Goal: Task Accomplishment & Management: Use online tool/utility

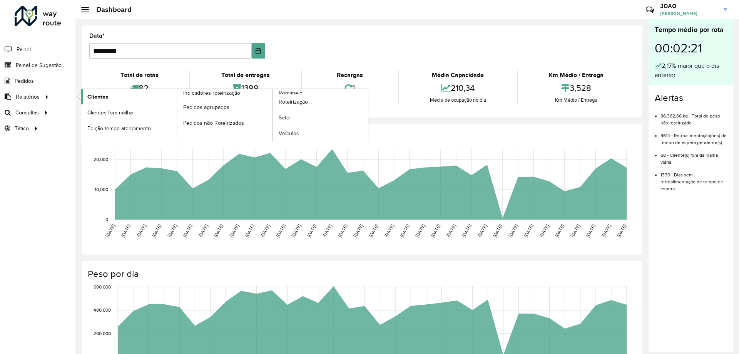
click at [116, 102] on link "Clientes" at bounding box center [128, 96] width 95 height 15
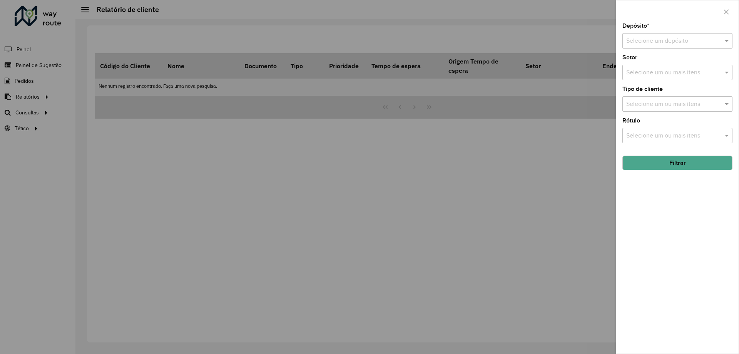
click at [677, 40] on input "text" at bounding box center [669, 41] width 87 height 9
click at [652, 64] on span "CDD Santa Luzia" at bounding box center [648, 63] width 45 height 7
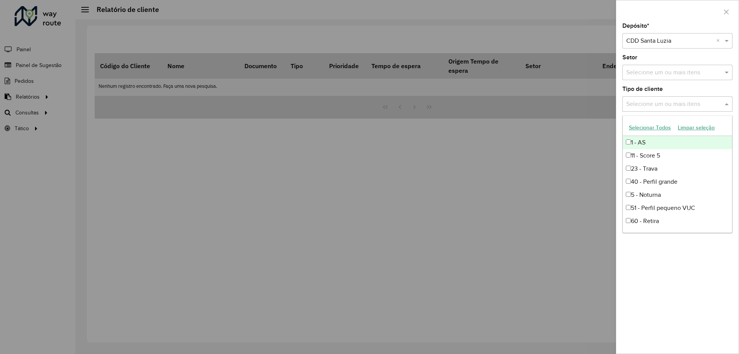
click at [670, 104] on input "text" at bounding box center [673, 104] width 99 height 9
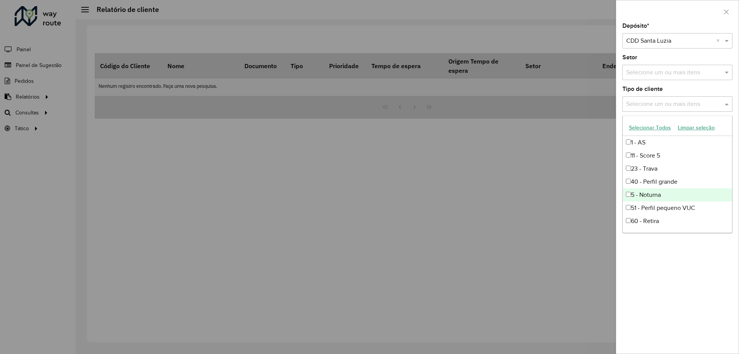
click at [660, 197] on div "5 - Noturna" at bounding box center [677, 194] width 109 height 13
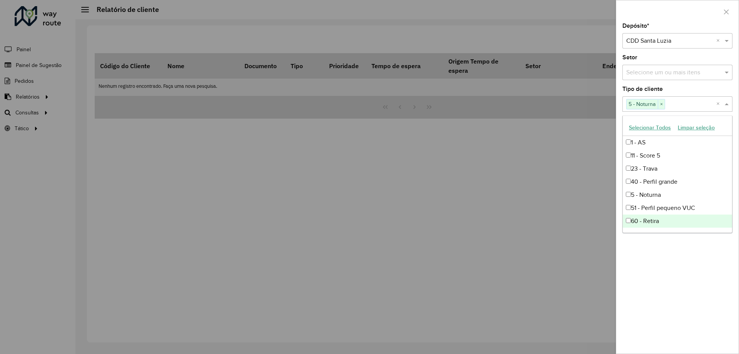
click at [674, 247] on div "Depósito * Selecione um depósito × CDD Santa Luzia × Setor Selecione um ou mais…" at bounding box center [677, 188] width 122 height 330
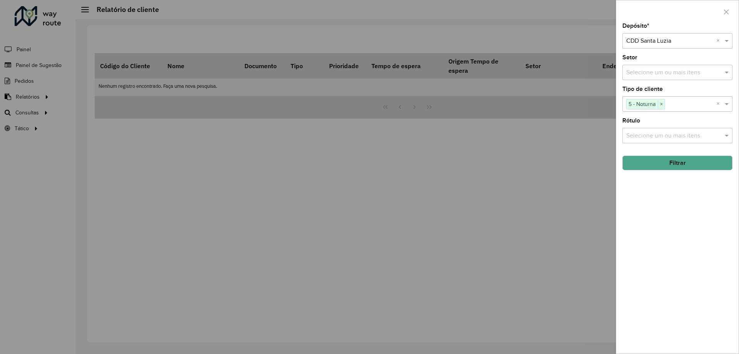
click at [677, 164] on button "Filtrar" at bounding box center [677, 162] width 110 height 15
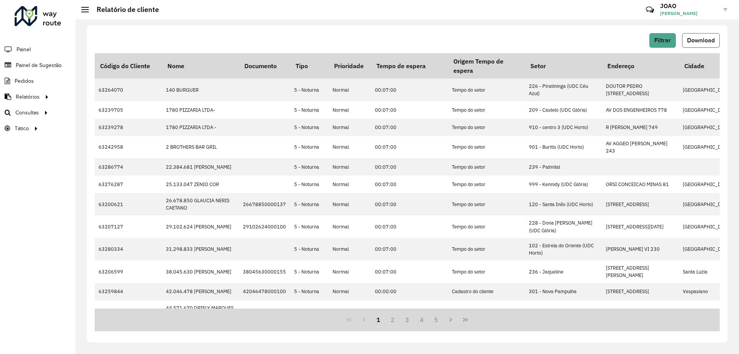
click at [698, 38] on span "Download" at bounding box center [701, 40] width 28 height 7
click at [277, 28] on div "Filtrar Download Código do Cliente Nome Documento Tipo Prioridade Tempo de espe…" at bounding box center [407, 183] width 640 height 317
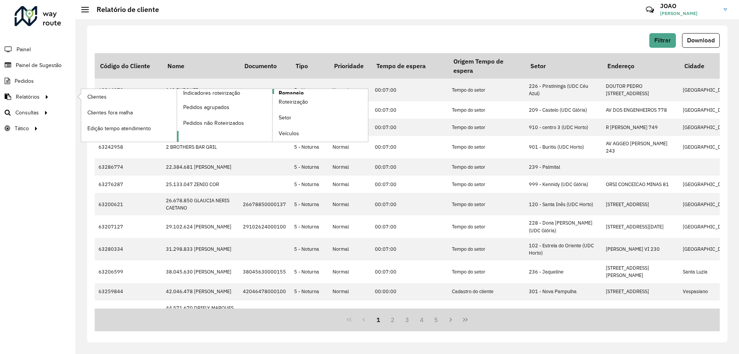
click at [285, 93] on span "Romaneio" at bounding box center [291, 93] width 25 height 8
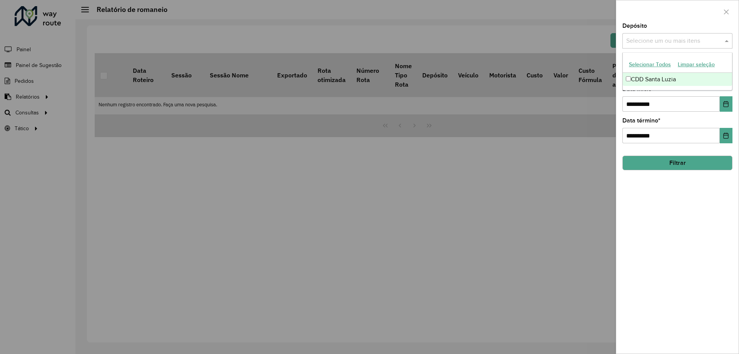
click at [701, 40] on input "text" at bounding box center [673, 41] width 99 height 9
click at [667, 77] on div "CDD Santa Luzia" at bounding box center [677, 79] width 109 height 13
click at [683, 217] on div "**********" at bounding box center [677, 188] width 122 height 330
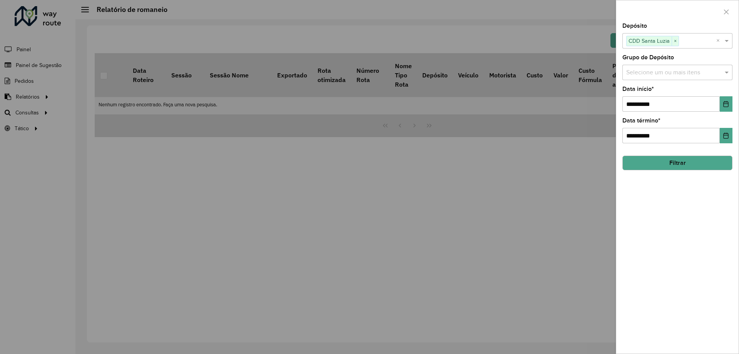
click at [674, 75] on input "text" at bounding box center [673, 72] width 99 height 9
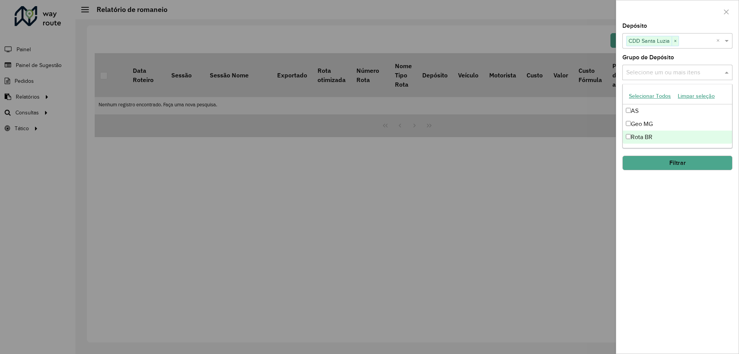
click at [665, 132] on div "Rota BR" at bounding box center [677, 136] width 109 height 13
click at [660, 205] on div "**********" at bounding box center [677, 188] width 122 height 330
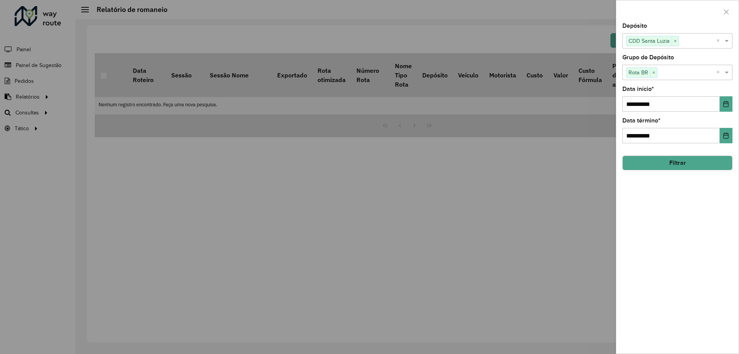
click at [673, 164] on button "Filtrar" at bounding box center [677, 162] width 110 height 15
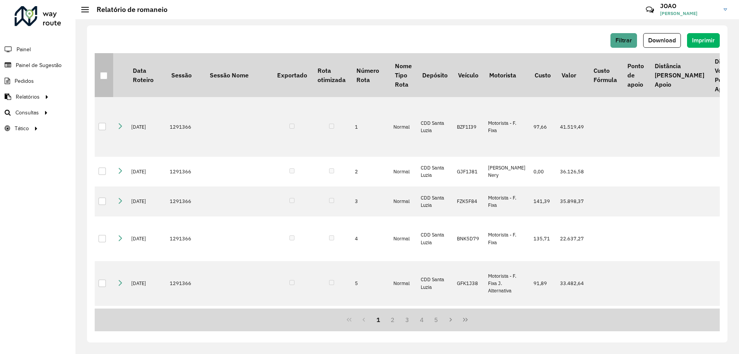
click at [99, 77] on th at bounding box center [104, 75] width 18 height 44
click at [101, 78] on div at bounding box center [103, 75] width 7 height 7
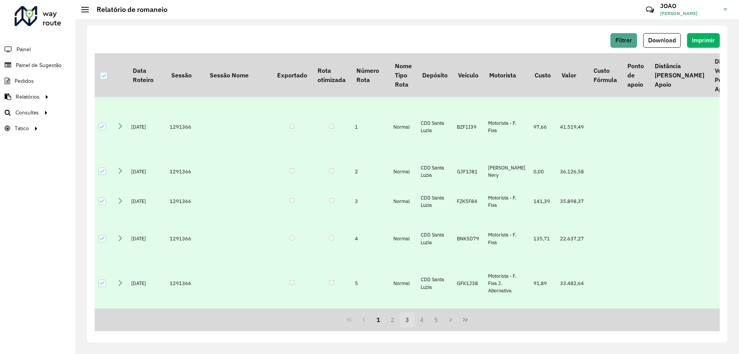
click at [407, 319] on button "3" at bounding box center [407, 319] width 15 height 15
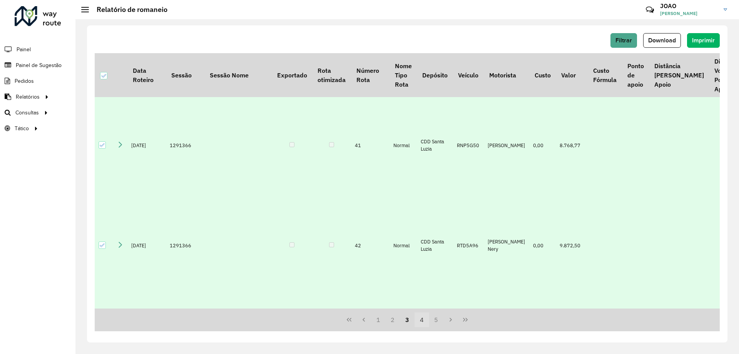
click at [419, 323] on button "4" at bounding box center [421, 319] width 15 height 15
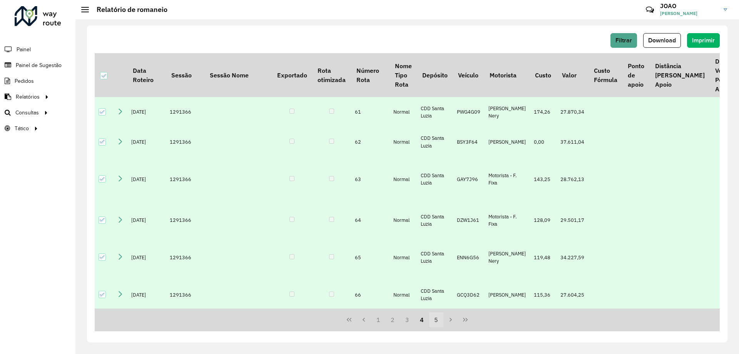
click at [435, 319] on button "5" at bounding box center [436, 319] width 15 height 15
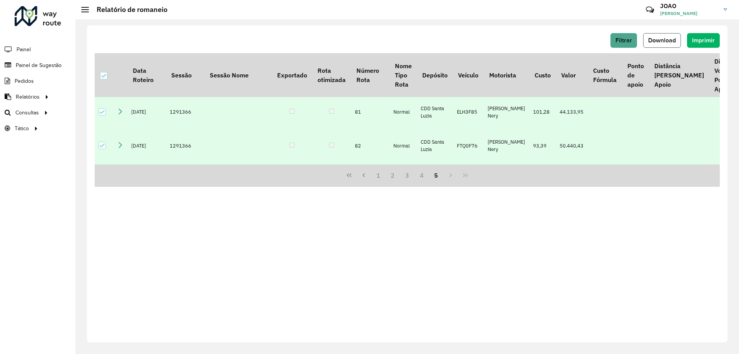
click at [673, 40] on span "Download" at bounding box center [662, 40] width 28 height 7
click at [504, 28] on div "Filtrar Download Imprimir Data Roteiro Sessão Sessão Nome Exportado Rota otimiz…" at bounding box center [407, 183] width 640 height 317
click at [348, 29] on div "Filtrar Download Imprimir Data Roteiro Sessão Sessão Nome Exportado Rota otimiz…" at bounding box center [407, 183] width 640 height 317
click at [422, 11] on hb-header "Relatório de romaneio Críticas? Dúvidas? Elogios? Sugestões? Entre em contato c…" at bounding box center [406, 9] width 663 height 19
click at [220, 45] on div "Filtrar Download Imprimir" at bounding box center [407, 40] width 625 height 15
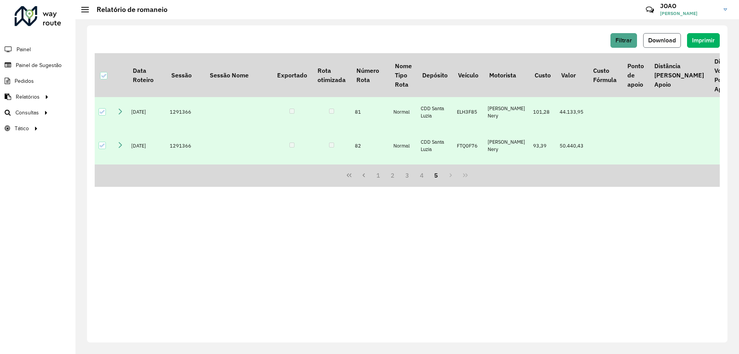
click at [666, 40] on span "Download" at bounding box center [662, 40] width 28 height 7
click at [399, 25] on div "Filtrar Download Imprimir Data Roteiro Sessão Sessão Nome Exportado Rota otimiz…" at bounding box center [406, 186] width 663 height 334
click at [23, 55] on link "Painel" at bounding box center [16, 49] width 32 height 15
click at [349, 27] on div "Filtrar Download Imprimir Data Roteiro Sessão Sessão Nome Exportado Rota otimiz…" at bounding box center [407, 183] width 640 height 317
click at [162, 22] on div "Filtrar Download Imprimir Data Roteiro Sessão Sessão Nome Exportado Rota otimiz…" at bounding box center [406, 186] width 663 height 334
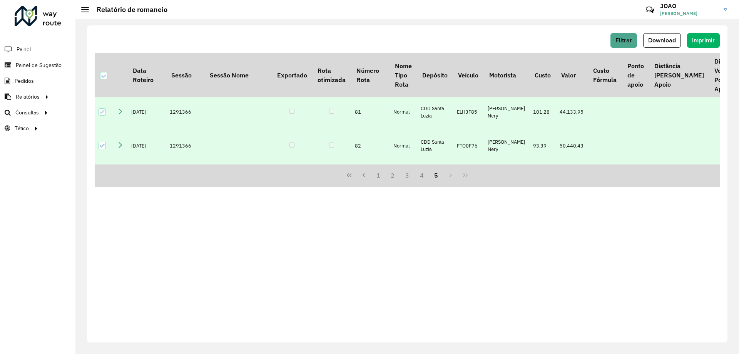
click at [58, 23] on div at bounding box center [38, 16] width 47 height 20
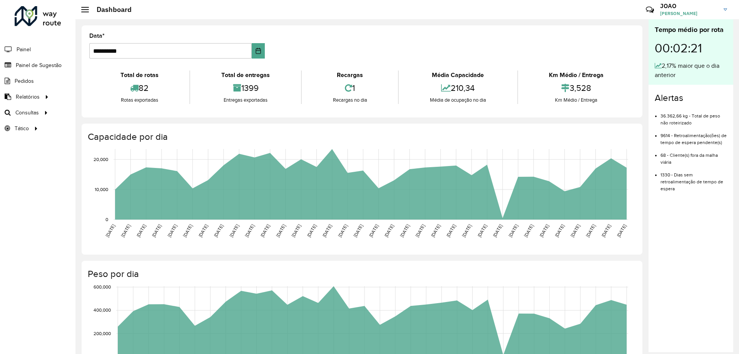
click at [196, 8] on hb-header "Dashboard Críticas? Dúvidas? Elogios? Sugestões? Entre em contato conosco! JOAO…" at bounding box center [406, 9] width 663 height 19
click at [218, 17] on hb-header "Dashboard Críticas? Dúvidas? Elogios? Sugestões? Entre em contato conosco! JOAO…" at bounding box center [406, 9] width 663 height 19
click at [97, 113] on span "Roteirização" at bounding box center [102, 113] width 31 height 8
click at [596, 27] on div "**********" at bounding box center [362, 71] width 561 height 92
click at [283, 17] on hb-header "Dashboard Críticas? Dúvidas? Elogios? Sugestões? Entre em contato conosco! JOAO…" at bounding box center [406, 9] width 663 height 19
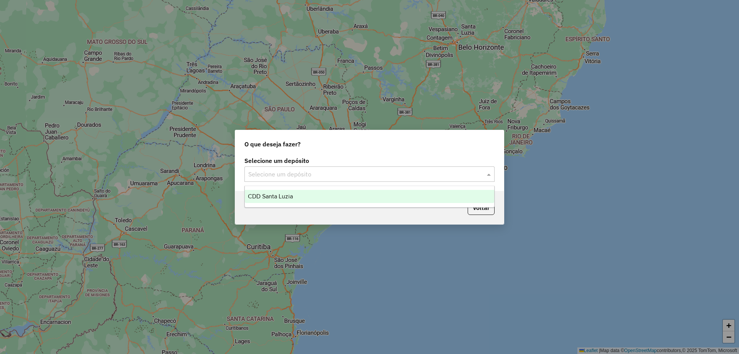
click at [416, 177] on input "text" at bounding box center [361, 174] width 227 height 9
click at [357, 192] on div "CDD Santa Luzia" at bounding box center [369, 196] width 249 height 13
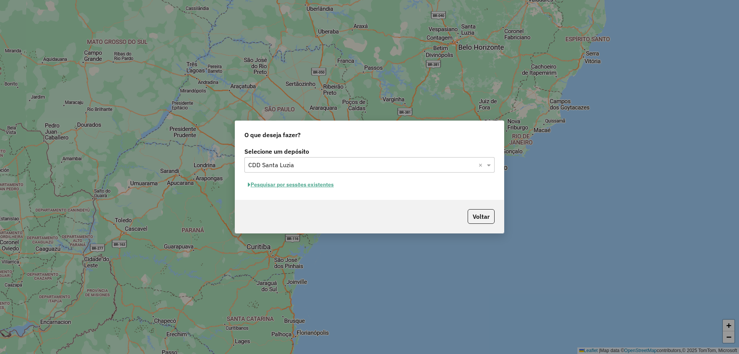
click at [323, 189] on button "Pesquisar por sessões existentes" at bounding box center [290, 185] width 93 height 12
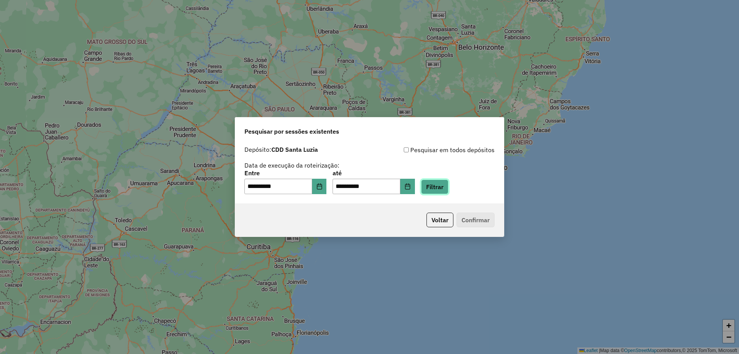
click at [443, 189] on button "Filtrar" at bounding box center [434, 186] width 27 height 15
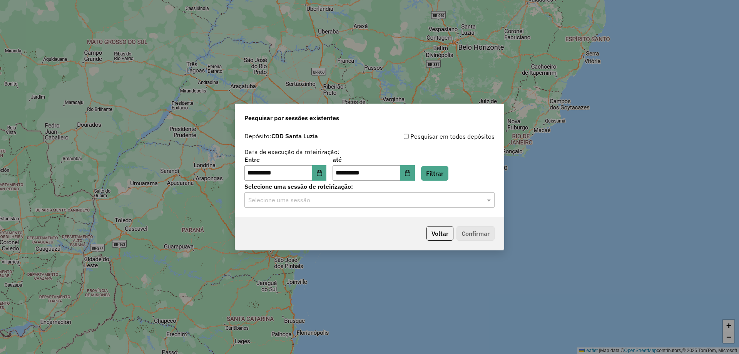
click at [415, 205] on div "Selecione uma sessão" at bounding box center [369, 199] width 250 height 15
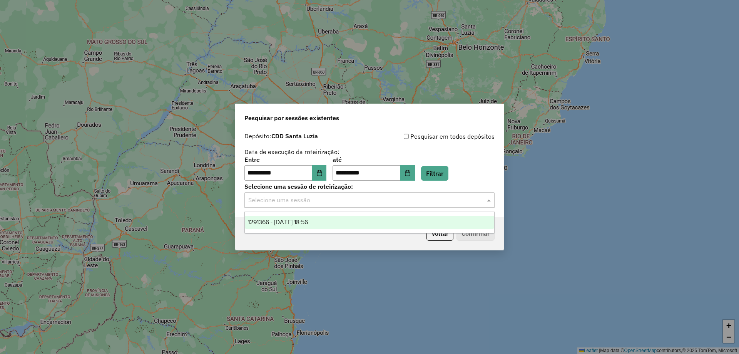
click at [412, 218] on div "1291366 - [DATE] 18:56" at bounding box center [369, 221] width 249 height 13
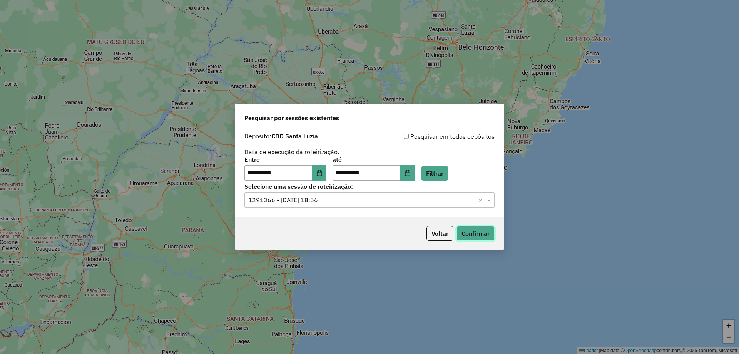
click at [479, 232] on button "Confirmar" at bounding box center [475, 233] width 38 height 15
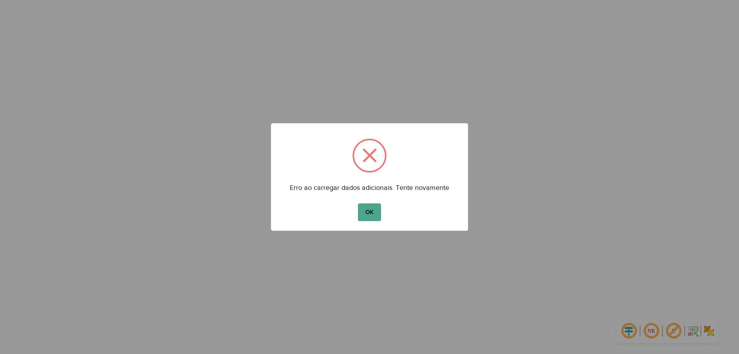
click at [370, 221] on div "OK No Cancel" at bounding box center [369, 212] width 197 height 22
click at [370, 214] on button "OK" at bounding box center [369, 212] width 23 height 18
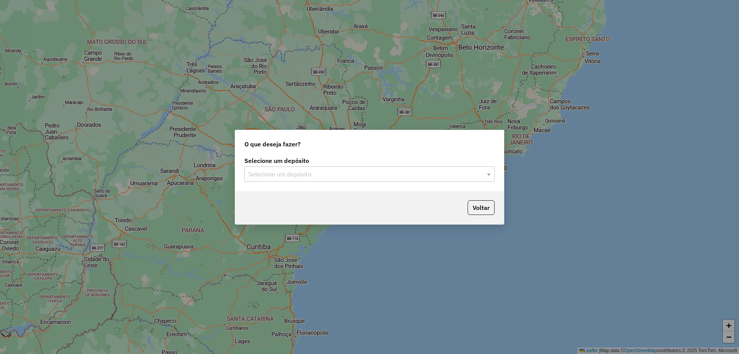
click at [449, 174] on input "text" at bounding box center [361, 174] width 227 height 9
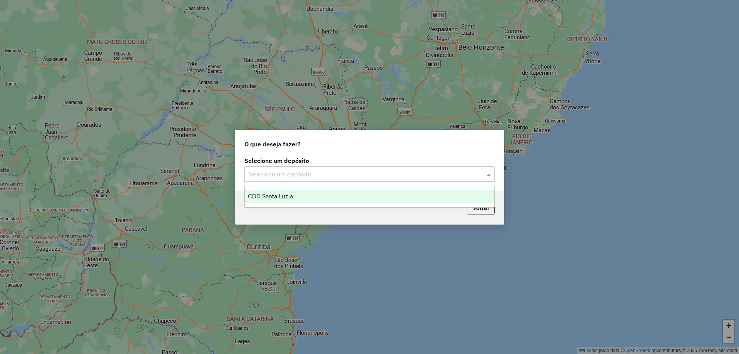
click at [308, 191] on div "CDD Santa Luzia" at bounding box center [369, 196] width 249 height 13
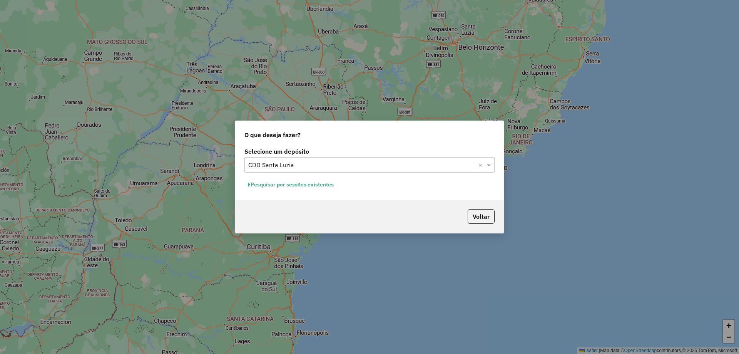
click at [306, 187] on button "Pesquisar por sessões existentes" at bounding box center [290, 185] width 93 height 12
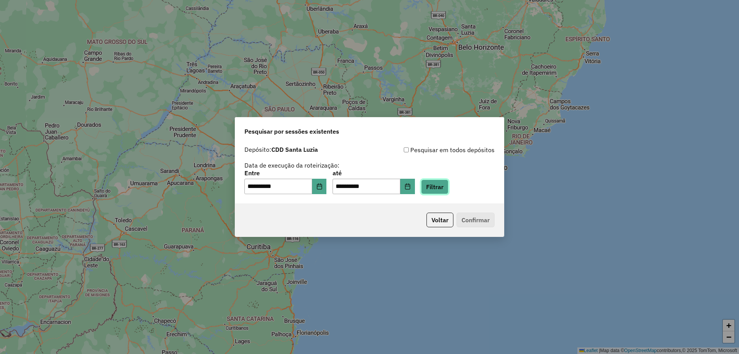
click at [443, 194] on button "Filtrar" at bounding box center [434, 186] width 27 height 15
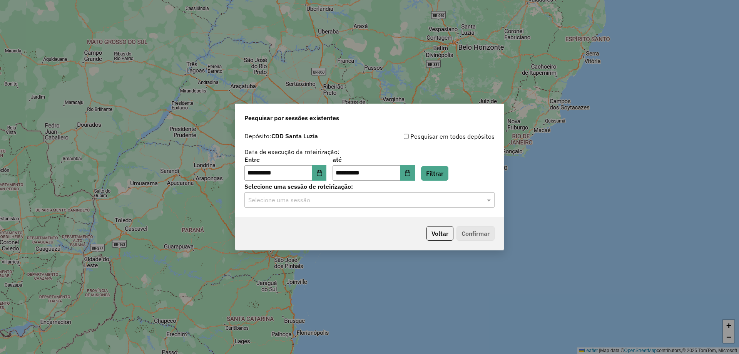
click at [358, 205] on div "Selecione uma sessão" at bounding box center [369, 199] width 250 height 15
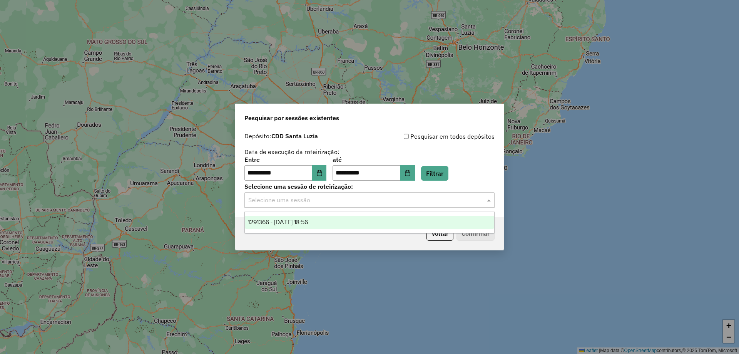
click at [357, 227] on div "1291366 - 09/10/2025 18:56" at bounding box center [369, 221] width 249 height 13
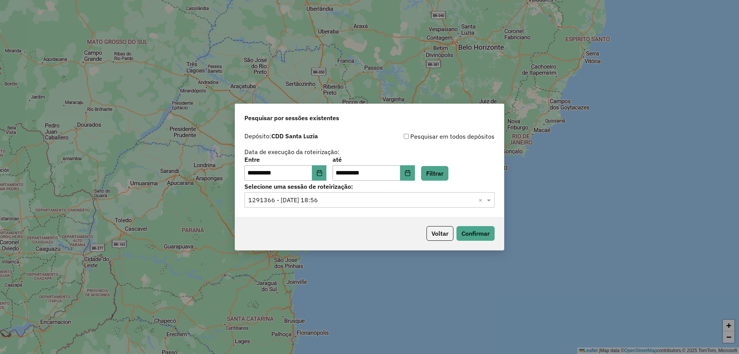
drag, startPoint x: 371, startPoint y: 234, endPoint x: 379, endPoint y: 238, distance: 8.8
click at [374, 236] on div "Voltar Confirmar" at bounding box center [369, 233] width 269 height 33
click at [466, 234] on button "Confirmar" at bounding box center [475, 233] width 38 height 15
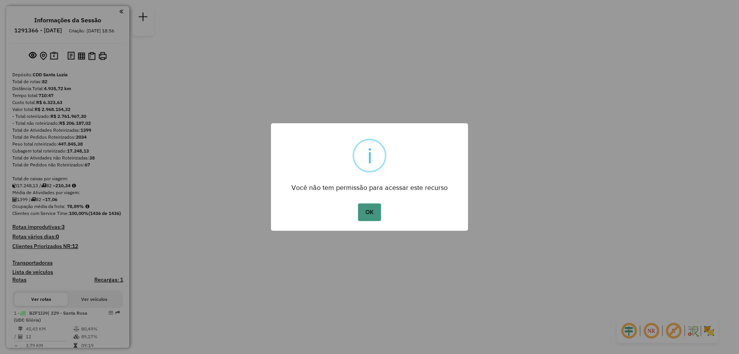
click at [372, 211] on button "OK" at bounding box center [369, 212] width 23 height 18
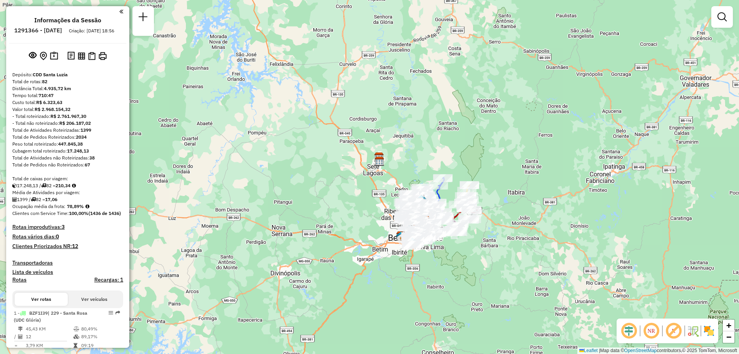
drag, startPoint x: 471, startPoint y: 140, endPoint x: 454, endPoint y: 197, distance: 60.2
click at [454, 197] on div "Janela de atendimento Grade de atendimento Capacidade Transportadoras Veículos …" at bounding box center [369, 177] width 739 height 354
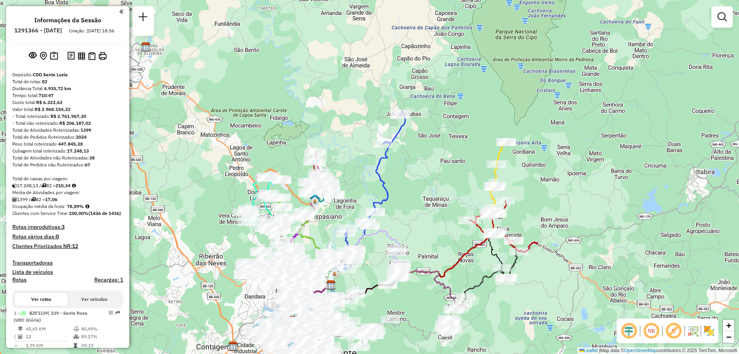
drag, startPoint x: 453, startPoint y: 246, endPoint x: 459, endPoint y: 161, distance: 85.3
click at [459, 161] on div "Janela de atendimento Grade de atendimento Capacidade Transportadoras Veículos …" at bounding box center [369, 177] width 739 height 354
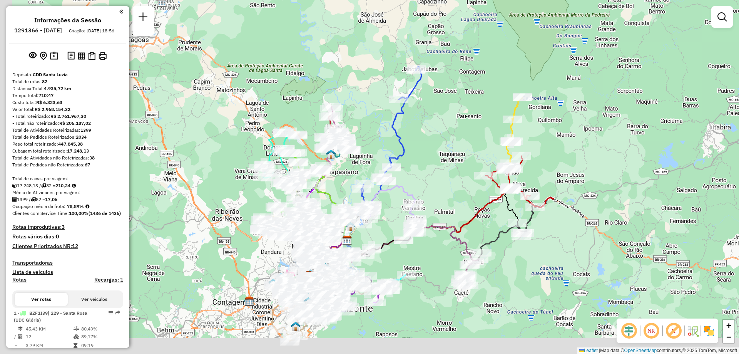
drag, startPoint x: 434, startPoint y: 210, endPoint x: 452, endPoint y: 161, distance: 52.7
click at [453, 160] on div "Janela de atendimento Grade de atendimento Capacidade Transportadoras Veículos …" at bounding box center [369, 177] width 739 height 354
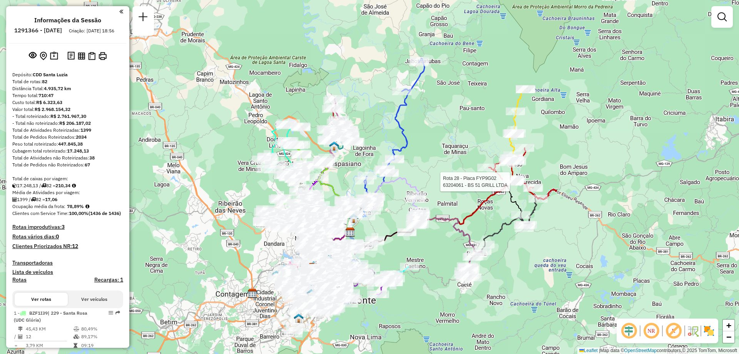
select select "**********"
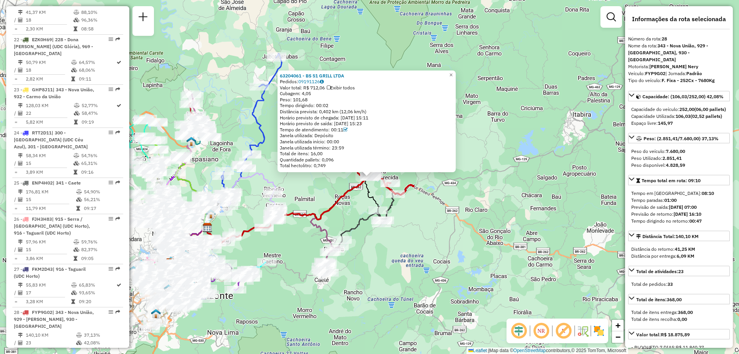
scroll to position [1507, 0]
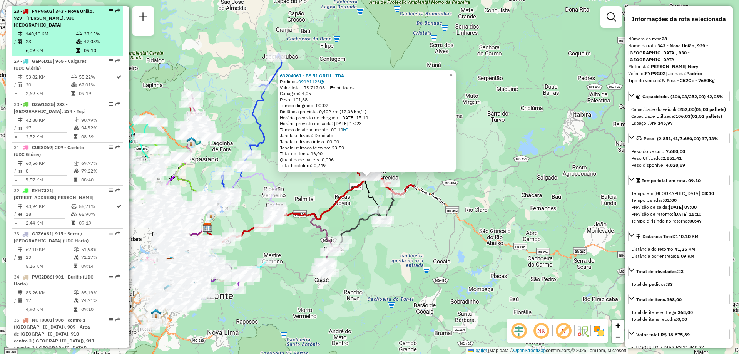
click at [109, 12] on em at bounding box center [111, 10] width 5 height 5
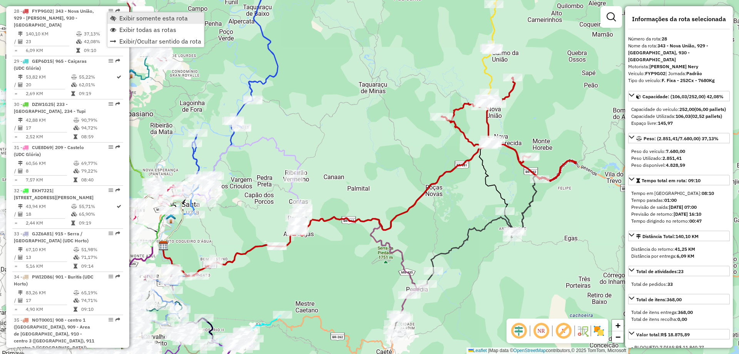
click at [134, 21] on span "Exibir somente esta rota" at bounding box center [153, 18] width 68 height 6
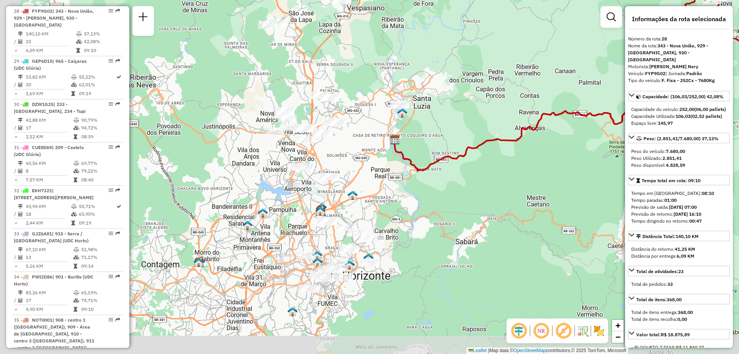
drag, startPoint x: 226, startPoint y: 216, endPoint x: 454, endPoint y: 110, distance: 251.4
click at [454, 110] on div "Janela de atendimento Grade de atendimento Capacidade Transportadoras Veículos …" at bounding box center [369, 177] width 739 height 354
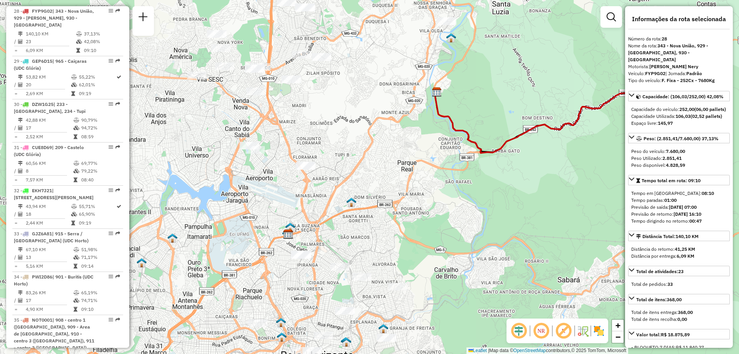
drag, startPoint x: 347, startPoint y: 179, endPoint x: 323, endPoint y: 247, distance: 72.8
click at [325, 290] on div "Janela de atendimento Grade de atendimento Capacidade Transportadoras Veículos …" at bounding box center [369, 177] width 739 height 354
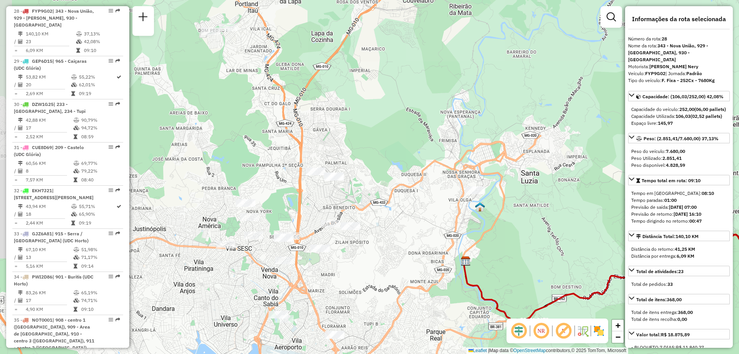
drag, startPoint x: 303, startPoint y: 105, endPoint x: 332, endPoint y: 270, distance: 168.0
click at [332, 270] on div "Janela de atendimento Grade de atendimento Capacidade Transportadoras Veículos …" at bounding box center [369, 177] width 739 height 354
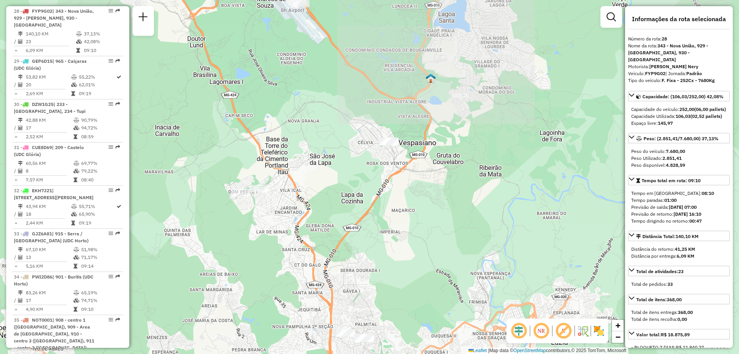
drag, startPoint x: 314, startPoint y: 121, endPoint x: 344, endPoint y: 282, distance: 164.0
click at [344, 282] on div "Janela de atendimento Grade de atendimento Capacidade Transportadoras Veículos …" at bounding box center [369, 177] width 739 height 354
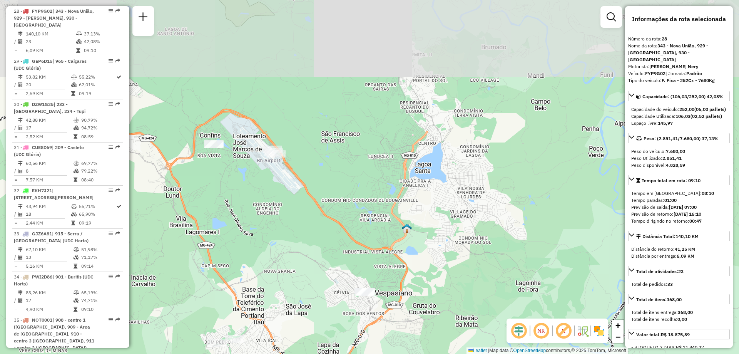
drag, startPoint x: 359, startPoint y: 176, endPoint x: 336, endPoint y: 326, distance: 152.0
click at [336, 326] on div "Janela de atendimento Grade de atendimento Capacidade Transportadoras Veículos …" at bounding box center [369, 177] width 739 height 354
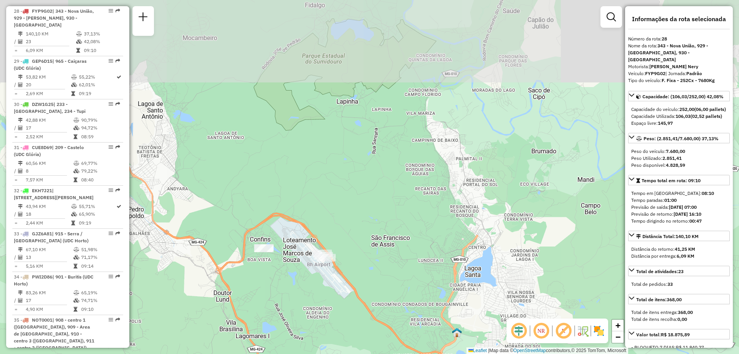
drag, startPoint x: 248, startPoint y: 194, endPoint x: 298, endPoint y: 298, distance: 115.3
click at [298, 298] on div "Janela de atendimento Grade de atendimento Capacidade Transportadoras Veículos …" at bounding box center [369, 177] width 739 height 354
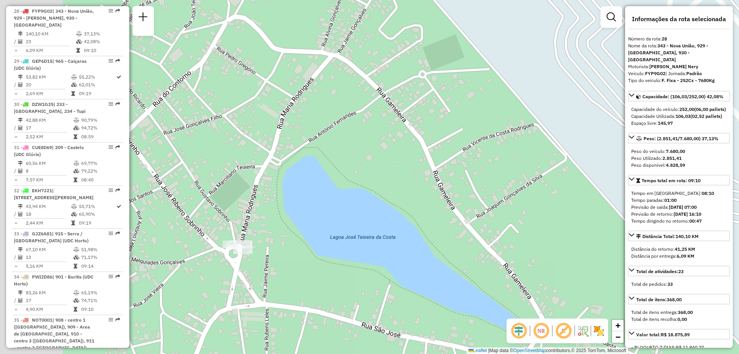
drag, startPoint x: 250, startPoint y: 261, endPoint x: 360, endPoint y: 279, distance: 111.0
click at [360, 279] on div "Janela de atendimento Grade de atendimento Capacidade Transportadoras Veículos …" at bounding box center [369, 177] width 739 height 354
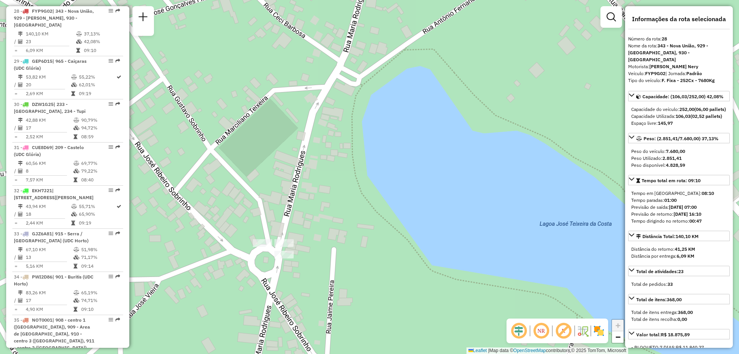
drag, startPoint x: 285, startPoint y: 255, endPoint x: 302, endPoint y: 282, distance: 32.3
click at [302, 282] on div "Janela de atendimento Grade de atendimento Capacidade Transportadoras Veículos …" at bounding box center [369, 177] width 739 height 354
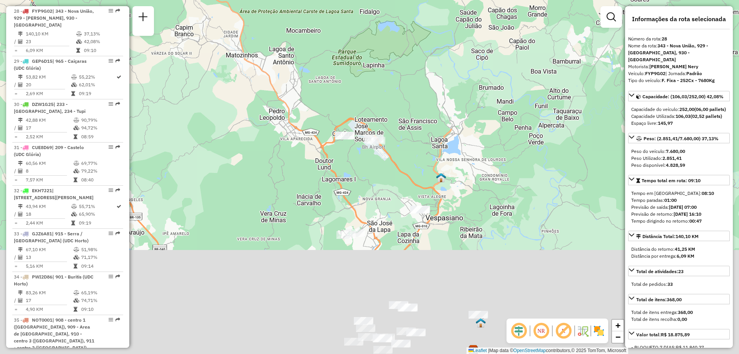
drag, startPoint x: 398, startPoint y: 308, endPoint x: 324, endPoint y: 127, distance: 195.4
click at [326, 129] on div "Janela de atendimento Grade de atendimento Capacidade Transportadoras Veículos …" at bounding box center [369, 177] width 739 height 354
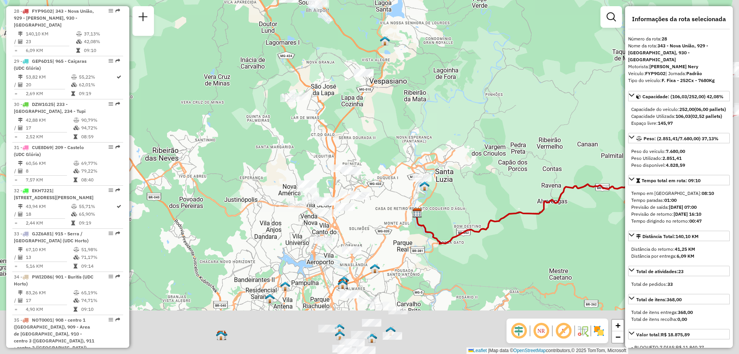
drag, startPoint x: 428, startPoint y: 275, endPoint x: 390, endPoint y: 157, distance: 123.4
click at [390, 157] on div "Janela de atendimento Grade de atendimento Capacidade Transportadoras Veículos …" at bounding box center [369, 177] width 739 height 354
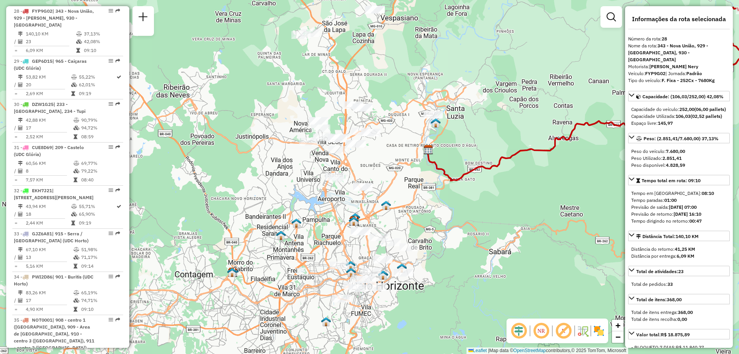
drag, startPoint x: 389, startPoint y: 227, endPoint x: 408, endPoint y: 186, distance: 45.0
click at [408, 186] on div "Janela de atendimento Grade de atendimento Capacidade Transportadoras Veículos …" at bounding box center [369, 177] width 739 height 354
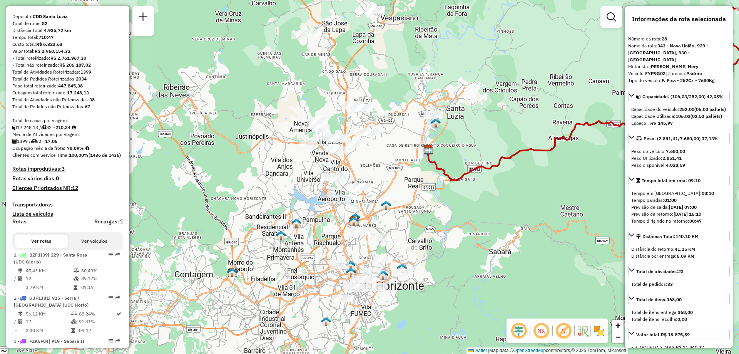
scroll to position [39, 0]
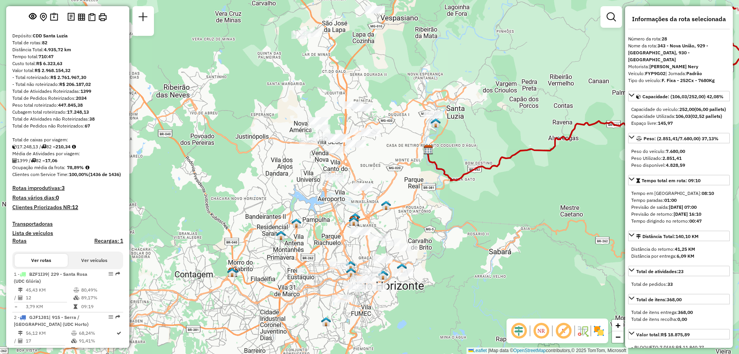
click at [606, 15] on link at bounding box center [610, 16] width 15 height 15
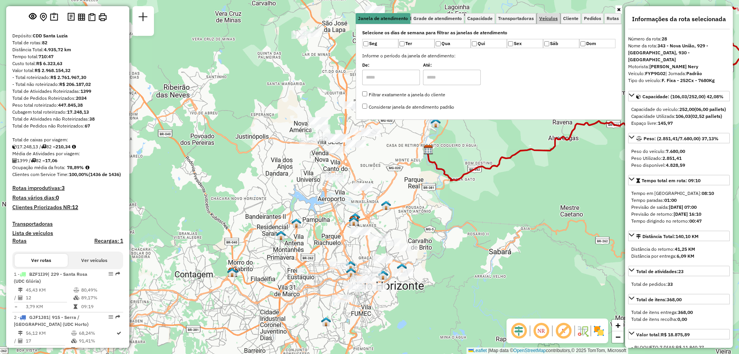
click at [548, 21] on span "Veículos" at bounding box center [548, 18] width 18 height 5
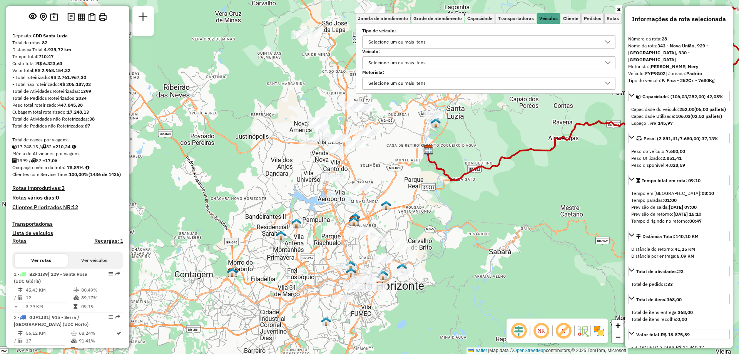
click at [421, 64] on div "Selecione um ou mais itens" at bounding box center [397, 63] width 63 height 12
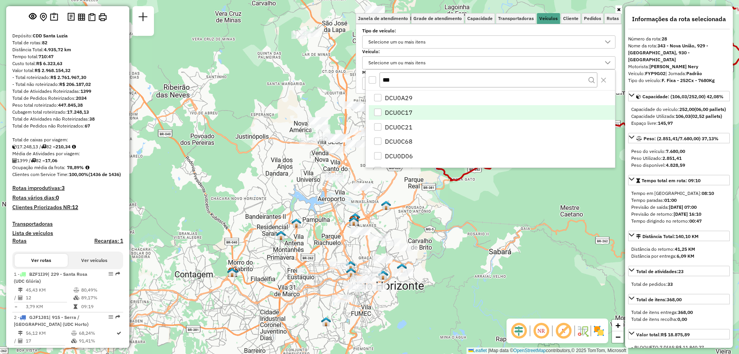
type input "***"
click at [414, 114] on li "DCU0C17" at bounding box center [492, 112] width 246 height 15
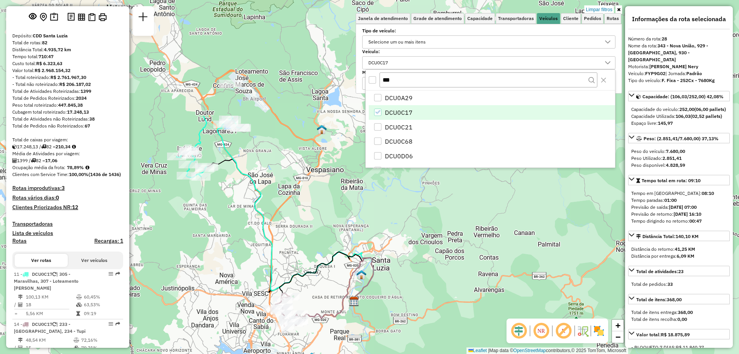
drag, startPoint x: 284, startPoint y: 124, endPoint x: 210, endPoint y: 276, distance: 168.8
click at [210, 276] on div "Limpar filtros Janela de atendimento Grade de atendimento Capacidade Transporta…" at bounding box center [369, 177] width 739 height 354
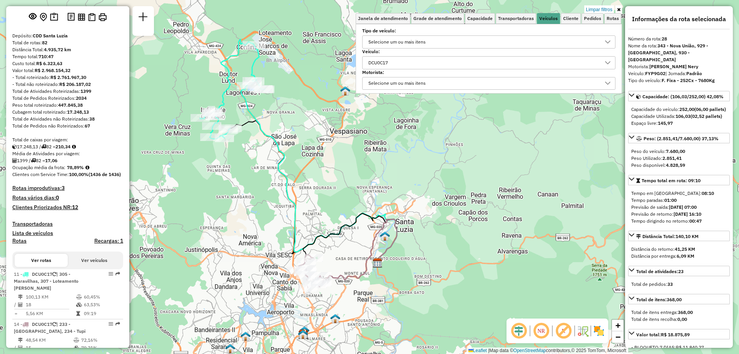
drag, startPoint x: 310, startPoint y: 261, endPoint x: 334, endPoint y: 222, distance: 45.1
click at [334, 222] on div "Limpar filtros Janela de atendimento Grade de atendimento Capacidade Transporta…" at bounding box center [369, 177] width 739 height 354
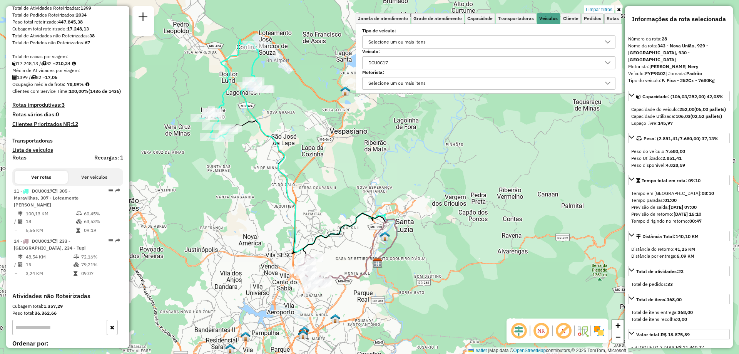
scroll to position [119, 0]
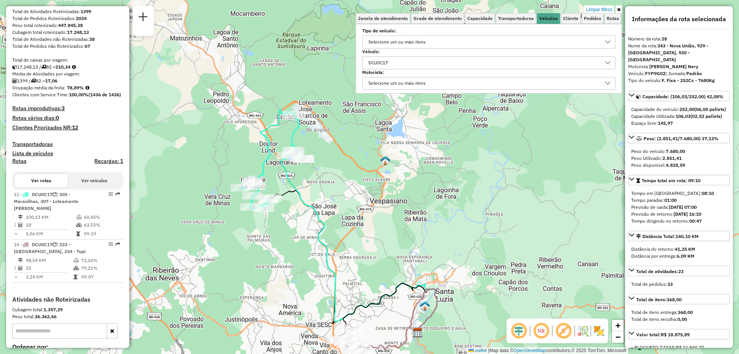
drag, startPoint x: 302, startPoint y: 174, endPoint x: 353, endPoint y: 261, distance: 101.0
click at [353, 261] on div "Limpar filtros Janela de atendimento Grade de atendimento Capacidade Transporta…" at bounding box center [369, 177] width 739 height 354
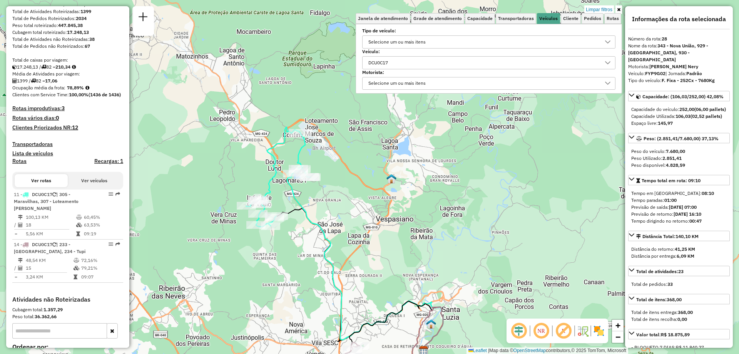
drag, startPoint x: 311, startPoint y: 212, endPoint x: 317, endPoint y: 230, distance: 19.1
click at [317, 230] on icon at bounding box center [365, 262] width 156 height 177
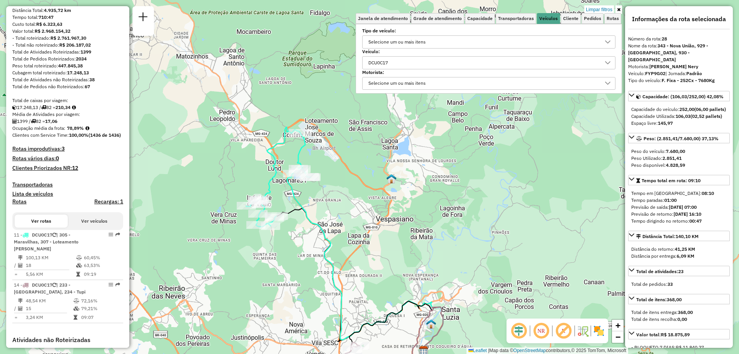
scroll to position [0, 0]
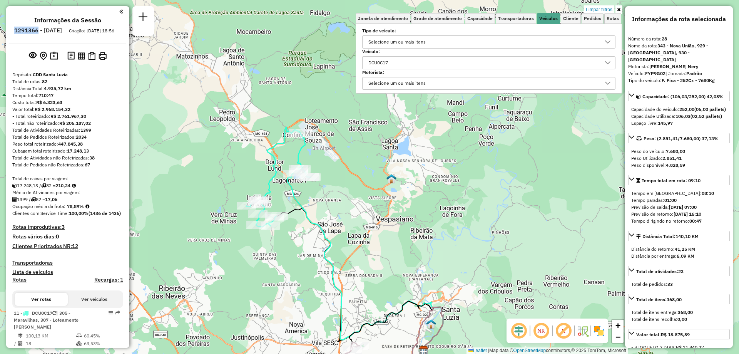
drag, startPoint x: 35, startPoint y: 32, endPoint x: 59, endPoint y: 33, distance: 24.3
click at [59, 33] on li "1291366 - [DATE]" at bounding box center [38, 32] width 52 height 10
copy h6 "1291366"
